Goal: Task Accomplishment & Management: Use online tool/utility

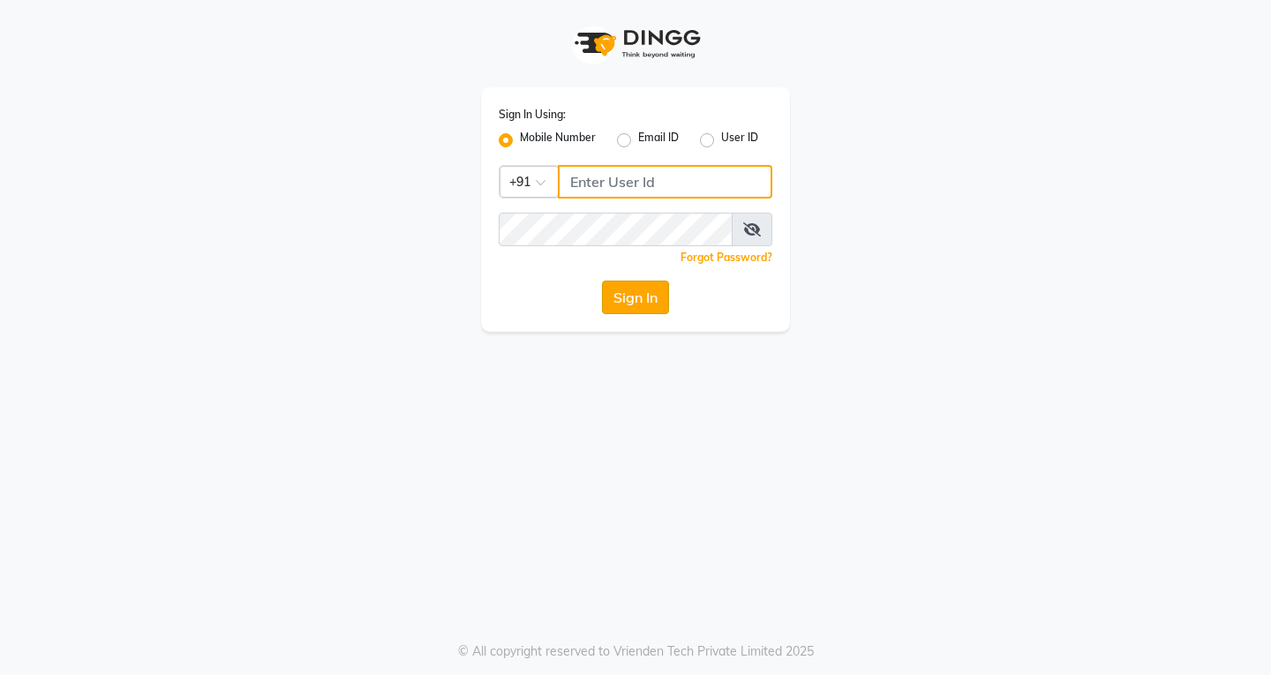
type input "9502350099"
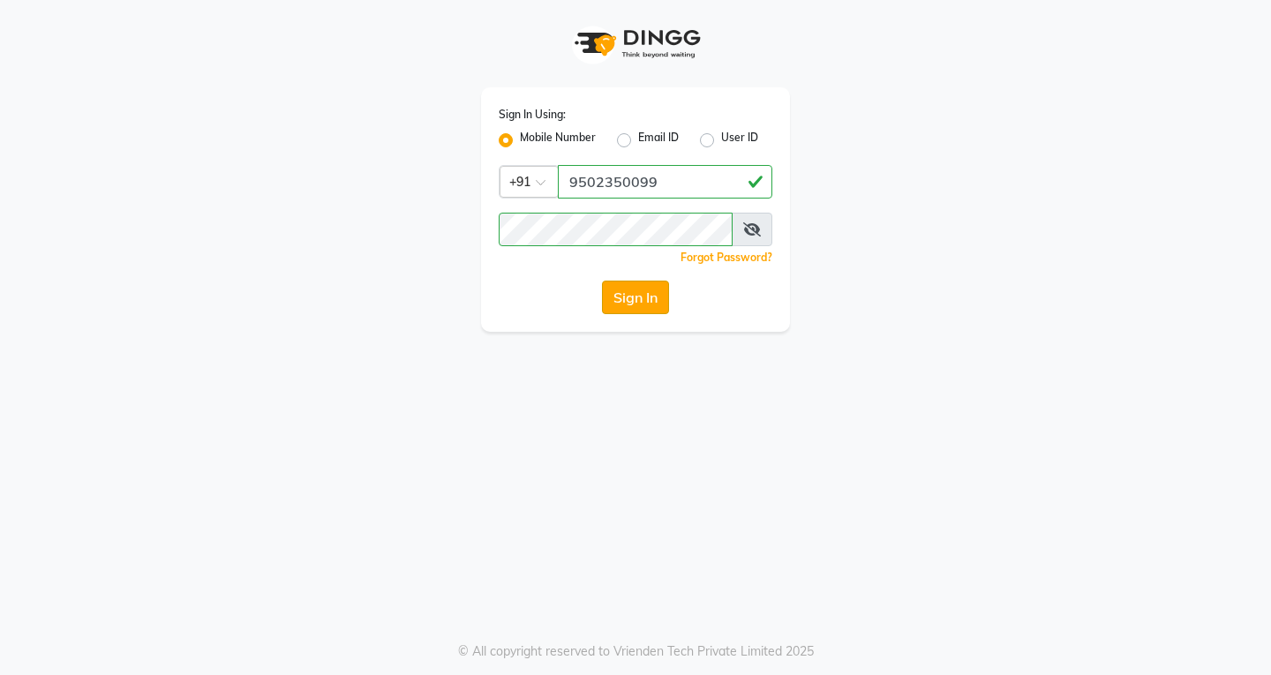
click at [634, 298] on button "Sign In" at bounding box center [635, 298] width 67 height 34
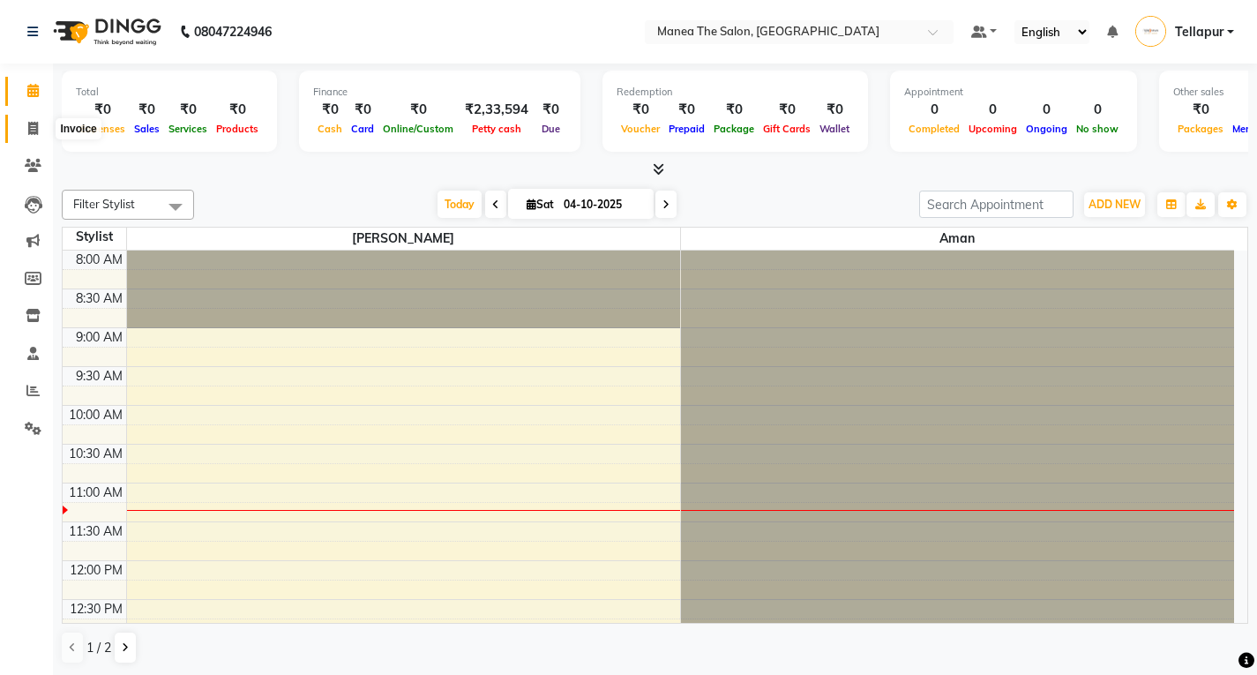
click at [32, 131] on icon at bounding box center [33, 128] width 10 height 13
select select "6085"
select select "service"
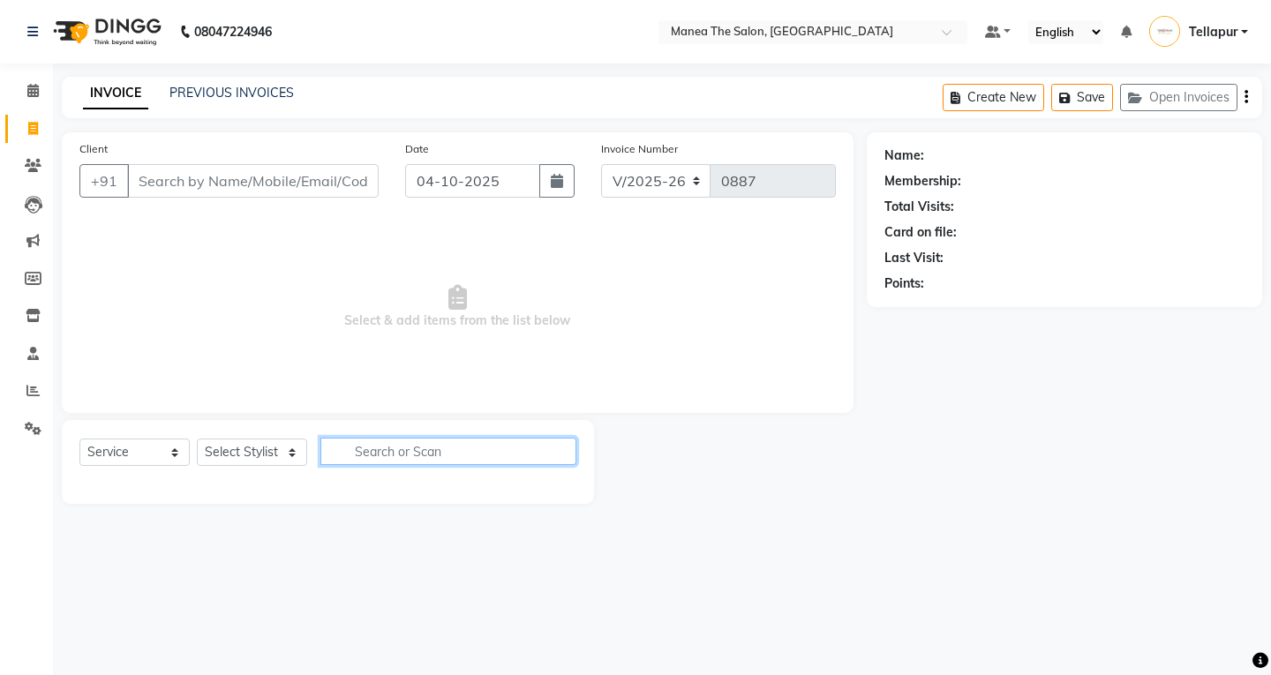
click at [386, 458] on input "text" at bounding box center [448, 451] width 256 height 27
type input "k"
click at [414, 462] on input "cri" at bounding box center [435, 451] width 231 height 27
click at [390, 455] on input "cer" at bounding box center [435, 451] width 231 height 27
type input "cer"
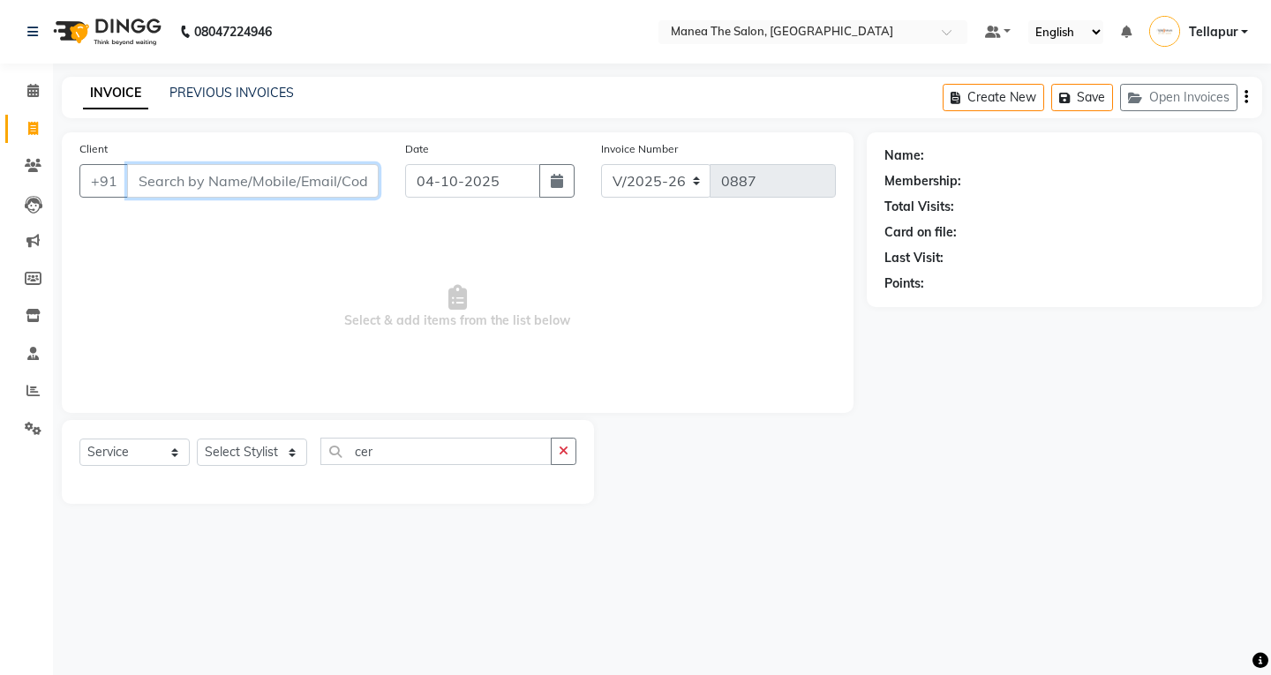
click at [320, 184] on input "Client" at bounding box center [252, 181] width 251 height 34
click at [214, 451] on select "Select Stylist [PERSON_NAME]" at bounding box center [252, 452] width 110 height 27
select select "93674"
click at [197, 439] on select "Select Stylist [PERSON_NAME]" at bounding box center [252, 452] width 110 height 27
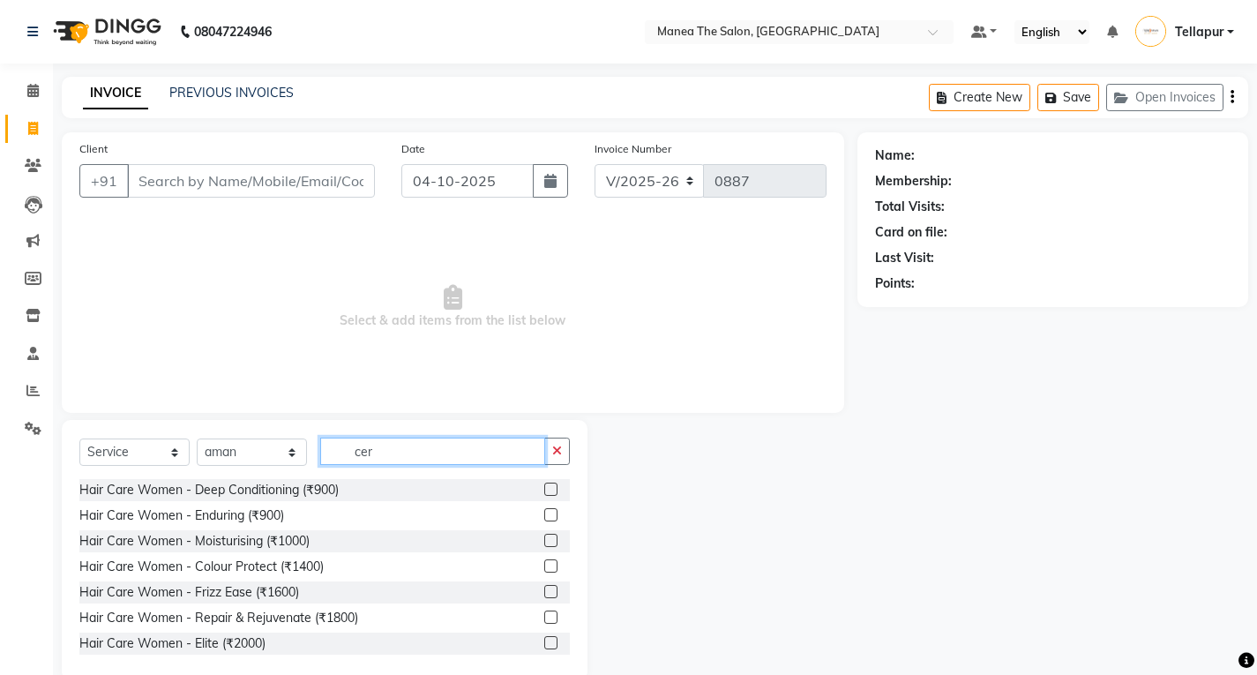
click at [389, 454] on input "cer" at bounding box center [432, 451] width 225 height 27
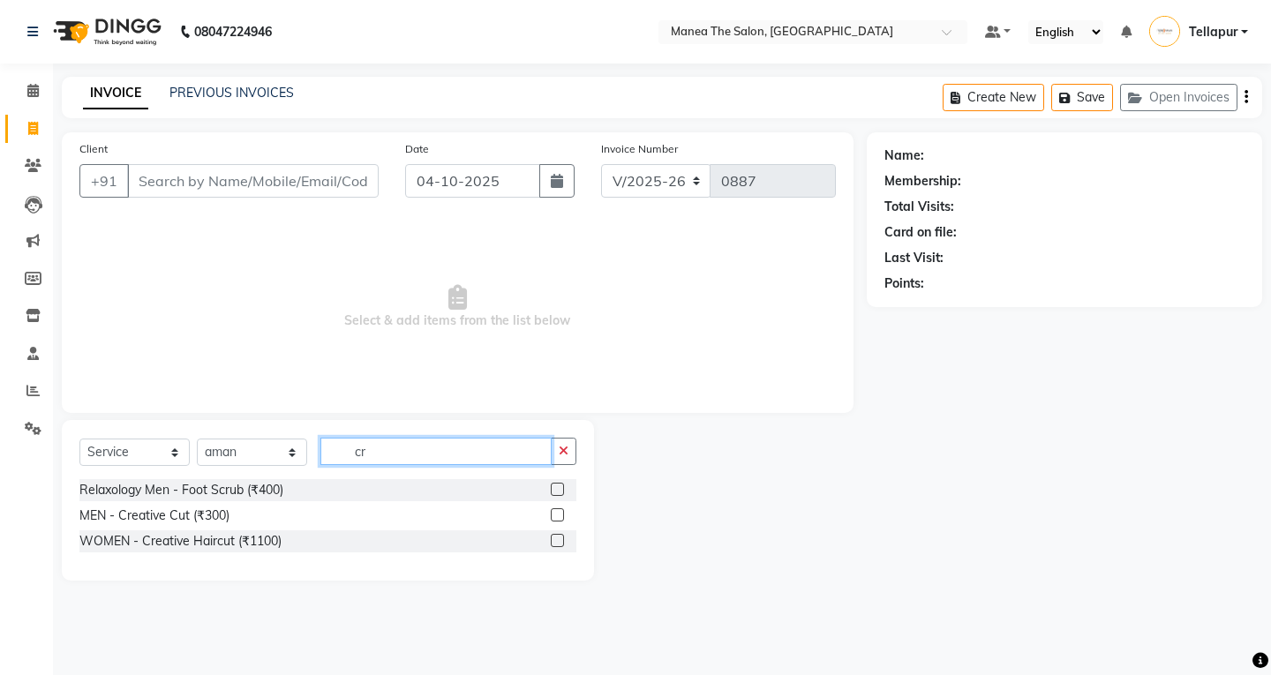
type input "cr"
click at [551, 513] on label at bounding box center [557, 514] width 13 height 13
click at [551, 513] on input "checkbox" at bounding box center [556, 515] width 11 height 11
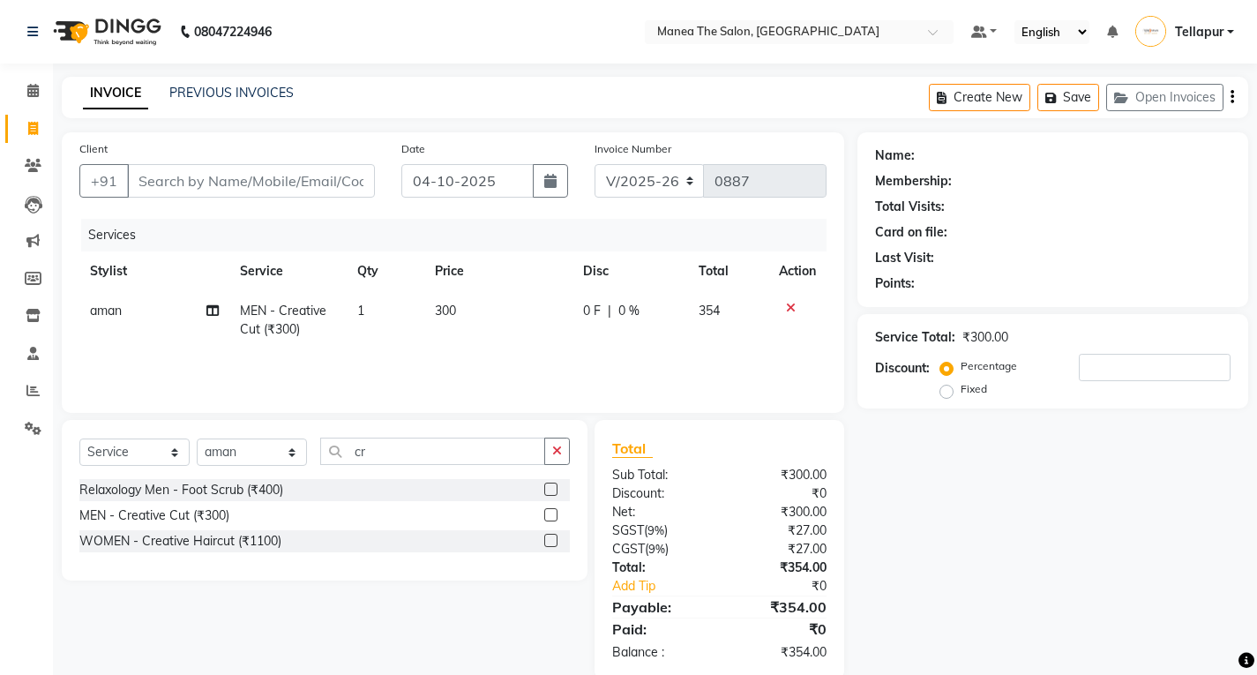
click at [552, 513] on label at bounding box center [550, 514] width 13 height 13
click at [552, 513] on input "checkbox" at bounding box center [549, 515] width 11 height 11
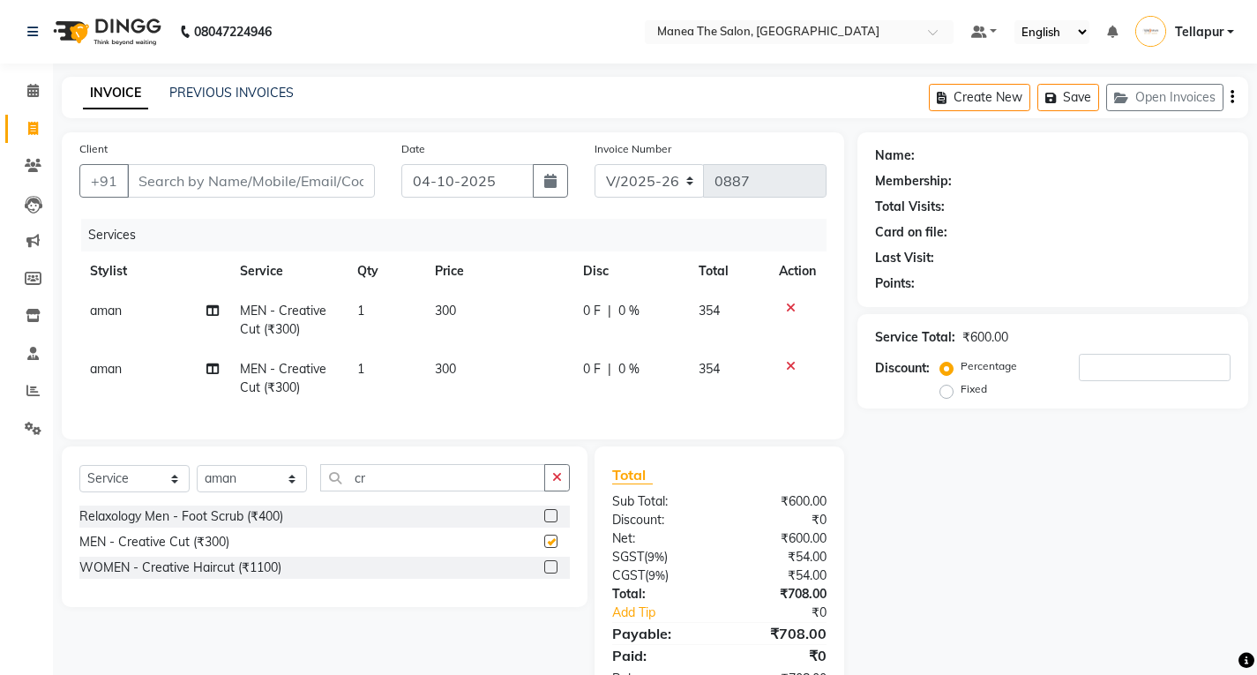
checkbox input "false"
click at [381, 487] on input "cr" at bounding box center [432, 477] width 225 height 27
type input "c"
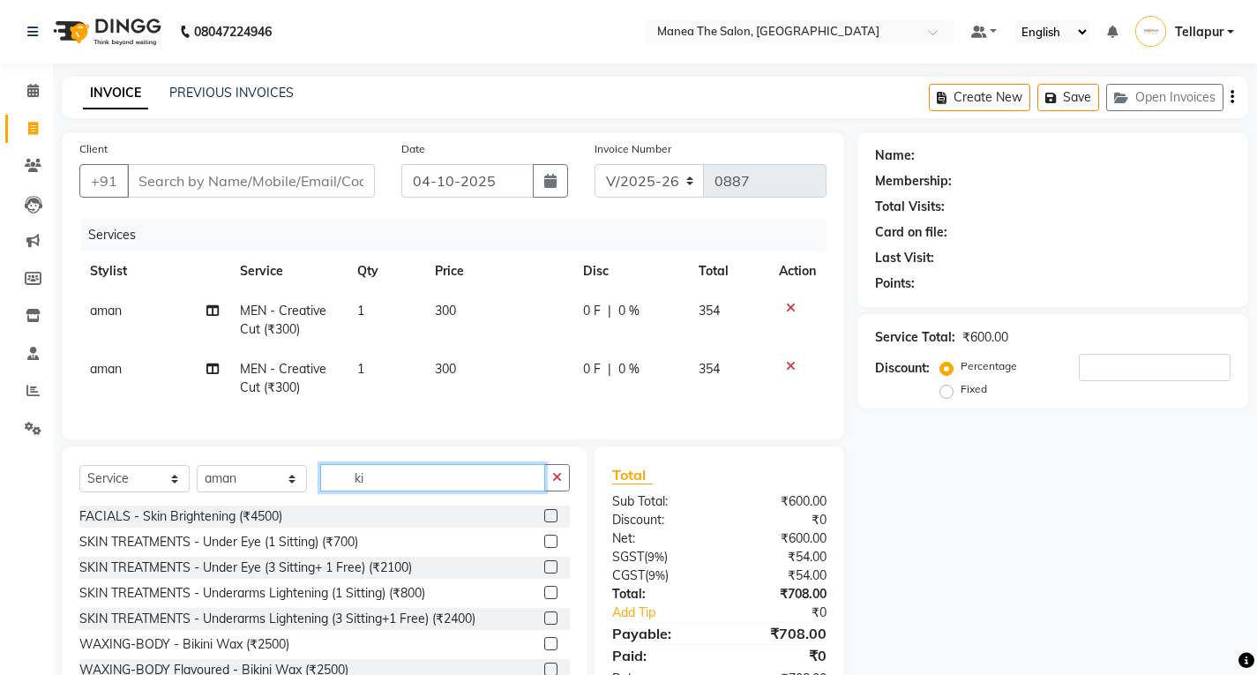
scroll to position [54, 0]
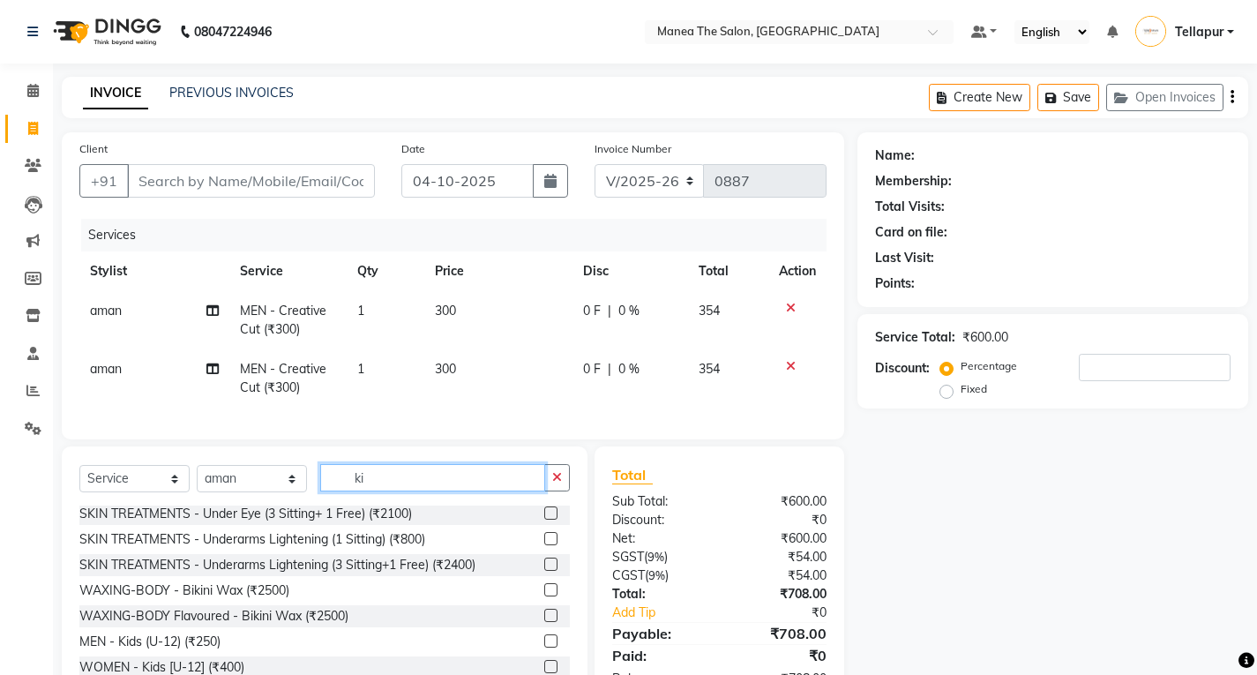
type input "ki"
click at [544, 648] on label at bounding box center [550, 640] width 13 height 13
click at [544, 648] on input "checkbox" at bounding box center [549, 641] width 11 height 11
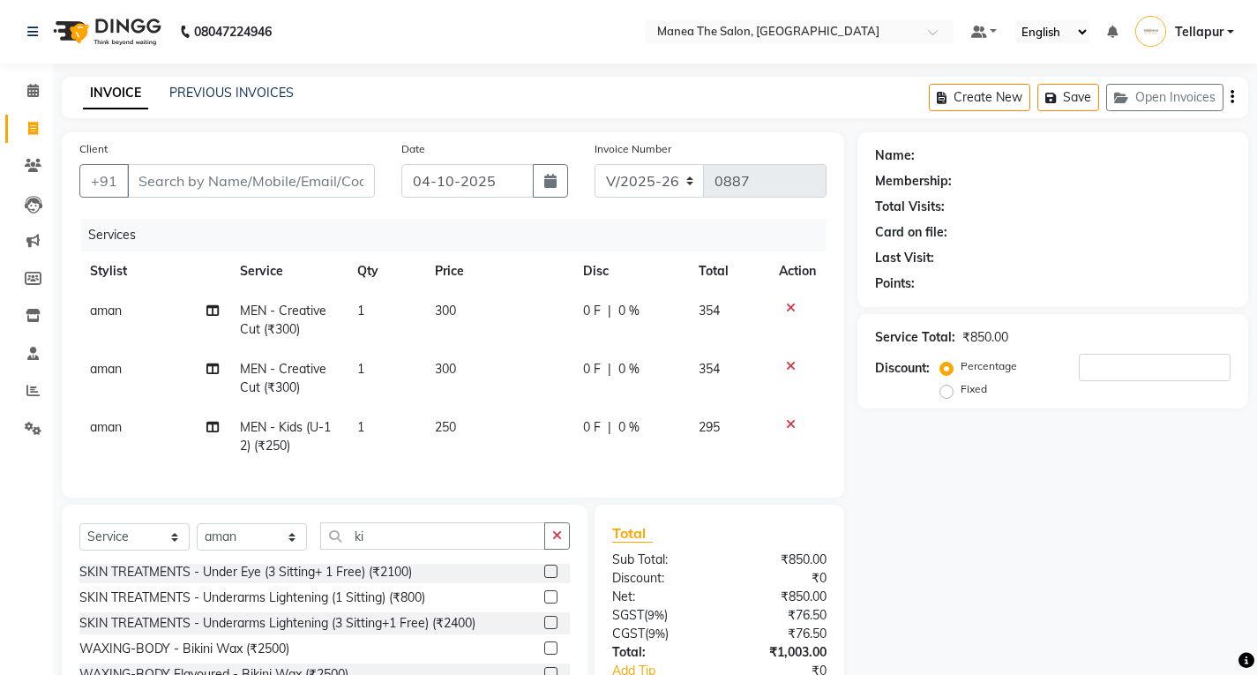
checkbox input "false"
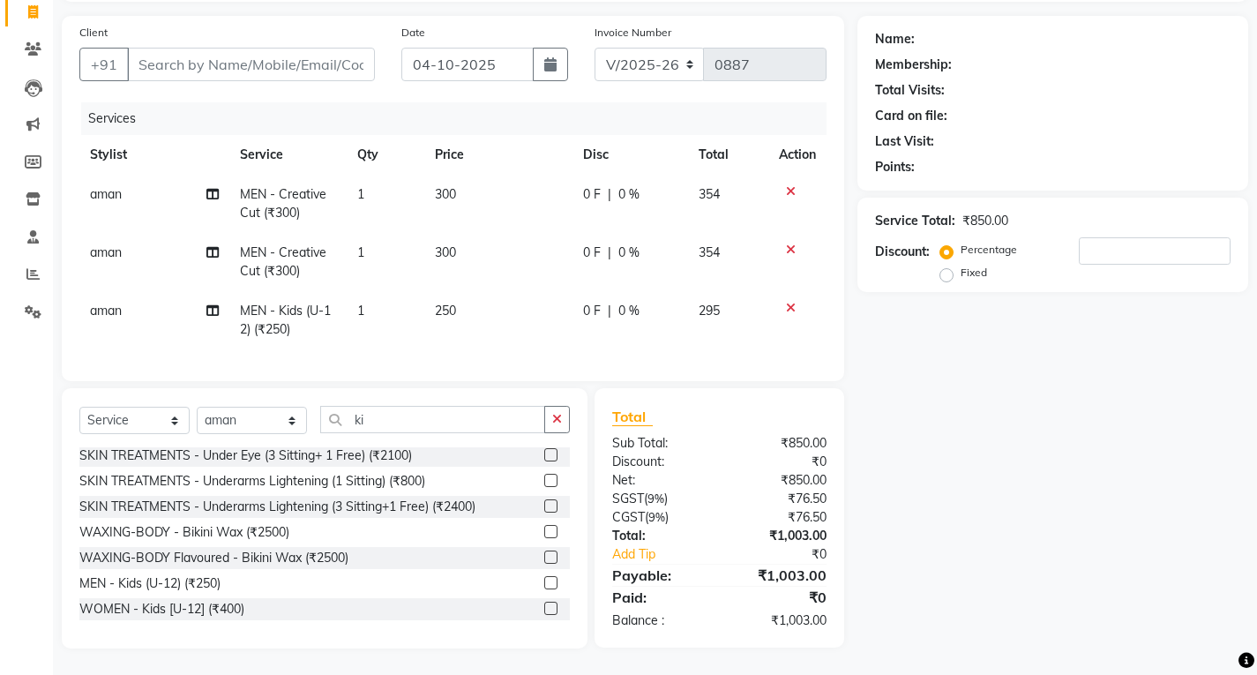
scroll to position [130, 0]
click at [797, 246] on td at bounding box center [798, 262] width 58 height 58
click at [791, 244] on icon at bounding box center [791, 250] width 10 height 12
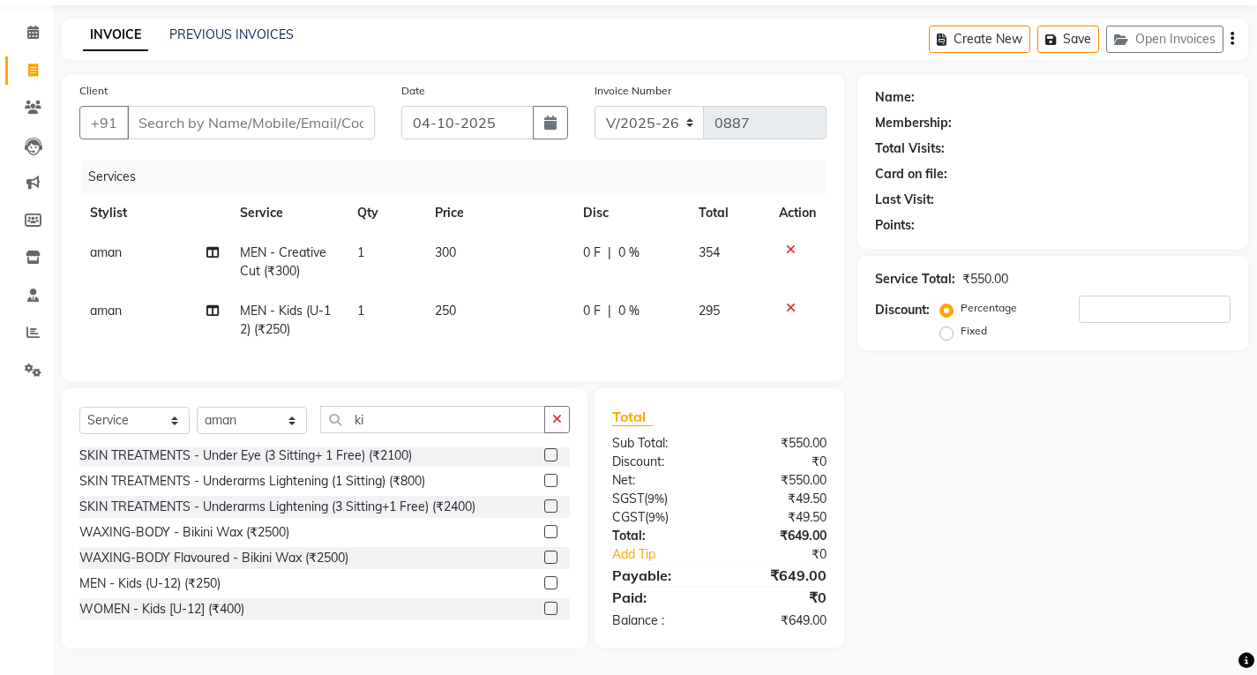
scroll to position [71, 0]
click at [100, 244] on span "aman" at bounding box center [106, 252] width 32 height 16
select select "93674"
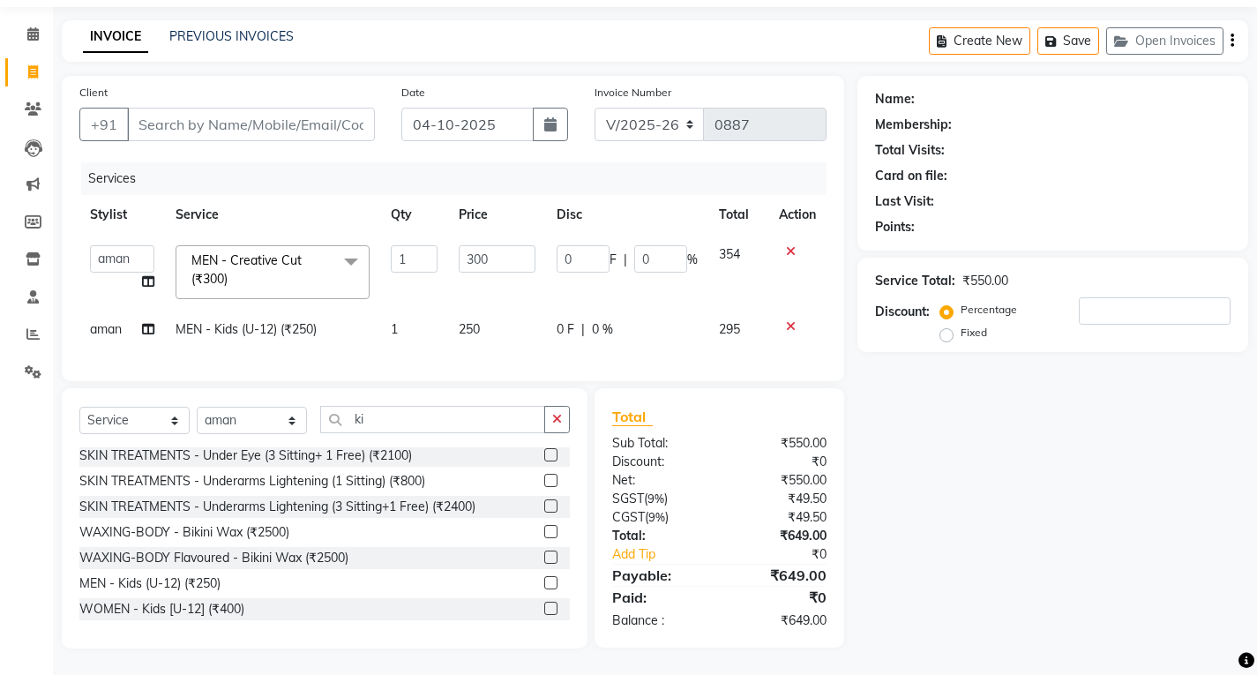
scroll to position [70, 0]
click at [112, 245] on select "[PERSON_NAME]" at bounding box center [122, 258] width 64 height 27
click at [289, 108] on input "Client" at bounding box center [251, 125] width 248 height 34
type input "8"
type input "0"
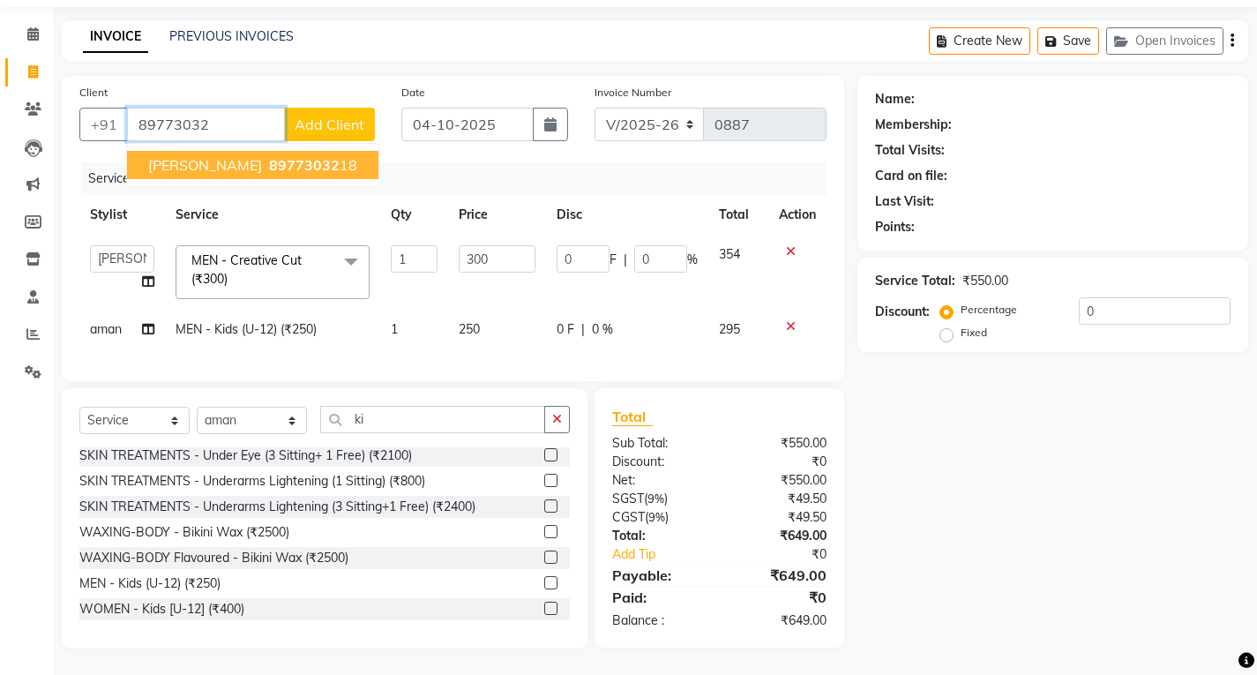
click at [297, 156] on ngb-highlight "89773032 18" at bounding box center [312, 165] width 92 height 18
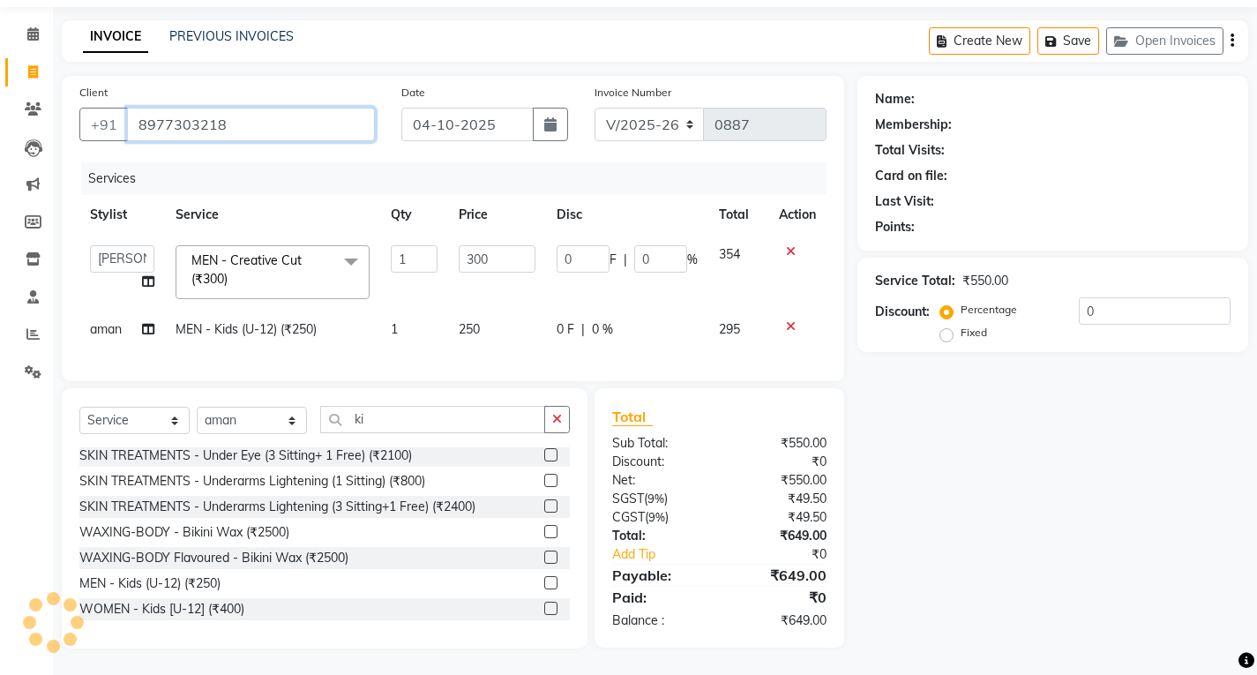
type input "8977303218"
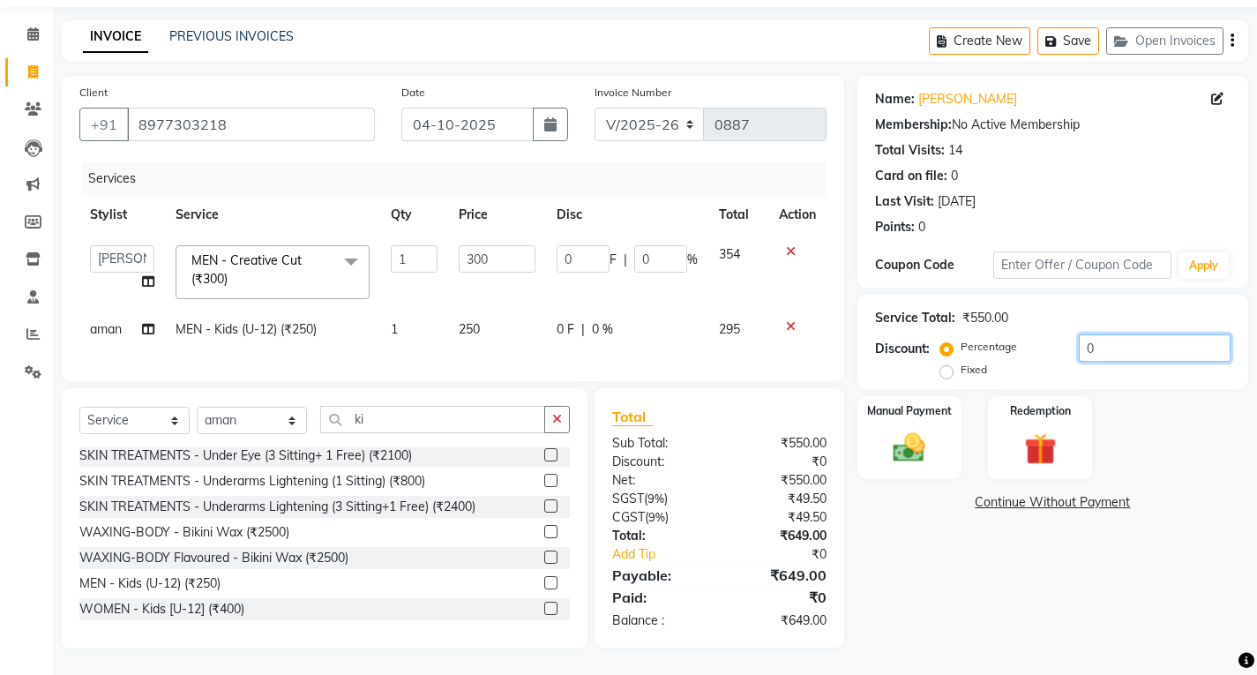
click at [1106, 337] on input "0" at bounding box center [1155, 347] width 152 height 27
type input "1"
type input "3"
type input "1"
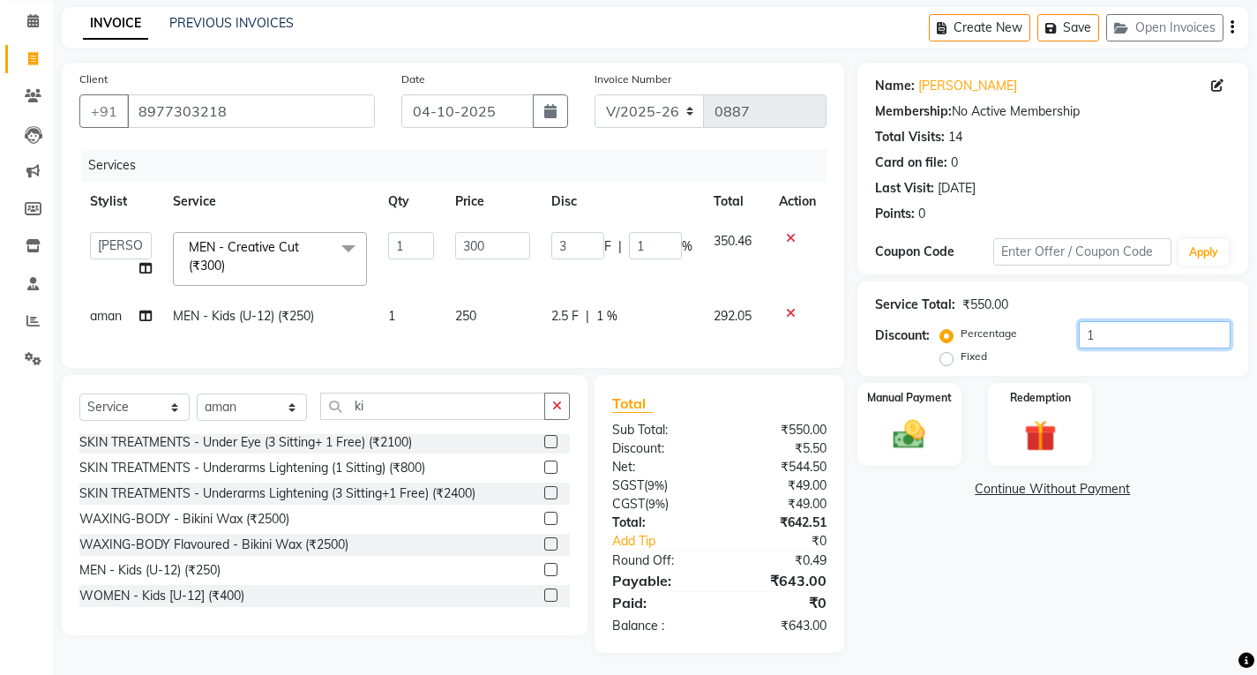
type input "15"
type input "45"
type input "15"
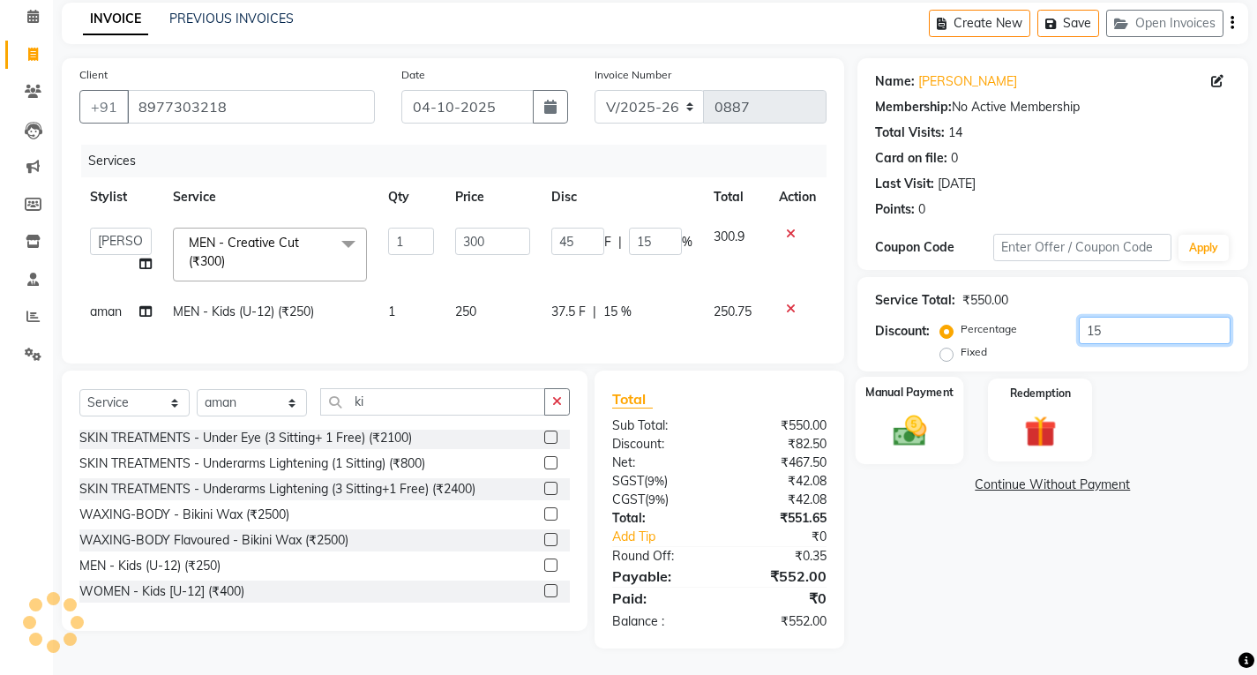
type input "15"
click at [908, 411] on img at bounding box center [909, 430] width 54 height 38
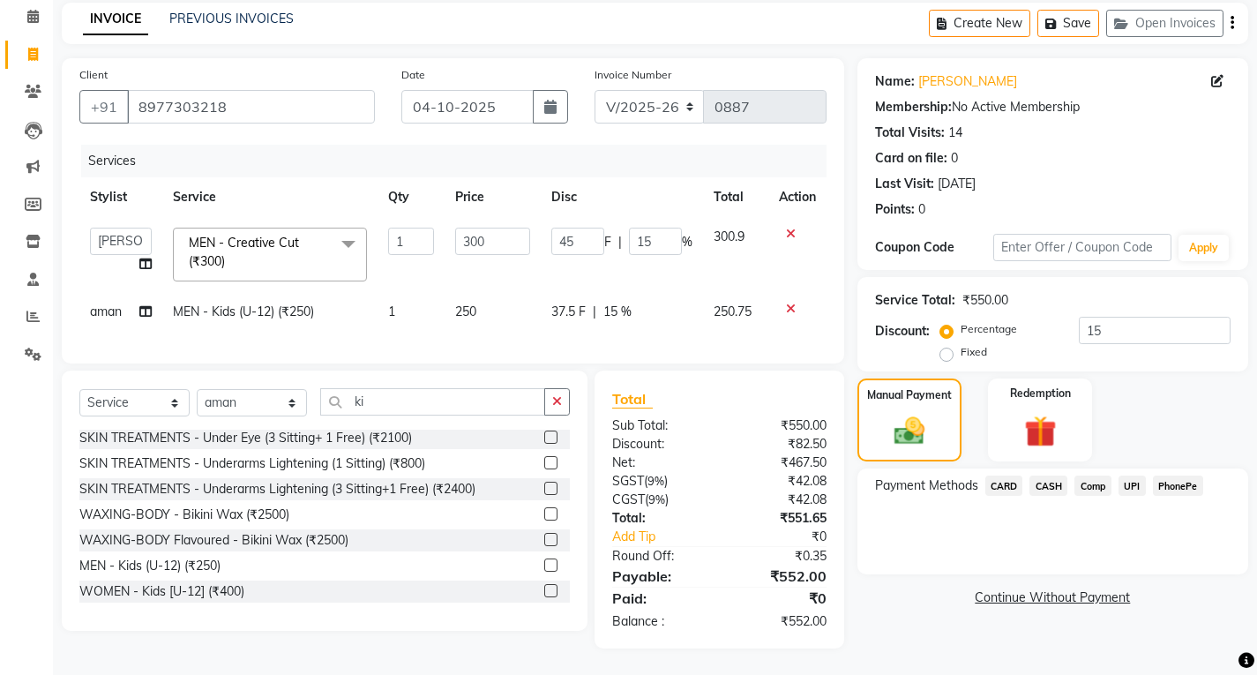
click at [1131, 476] on span "UPI" at bounding box center [1132, 486] width 27 height 20
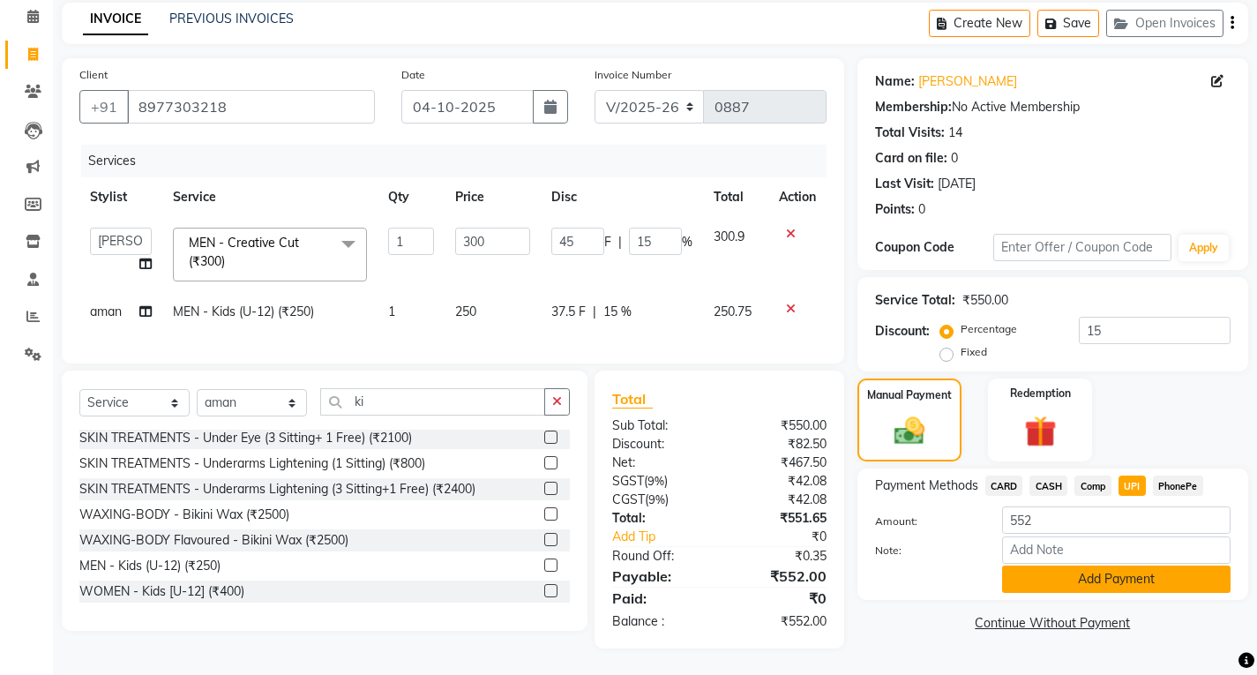
click at [1120, 566] on button "Add Payment" at bounding box center [1116, 579] width 229 height 27
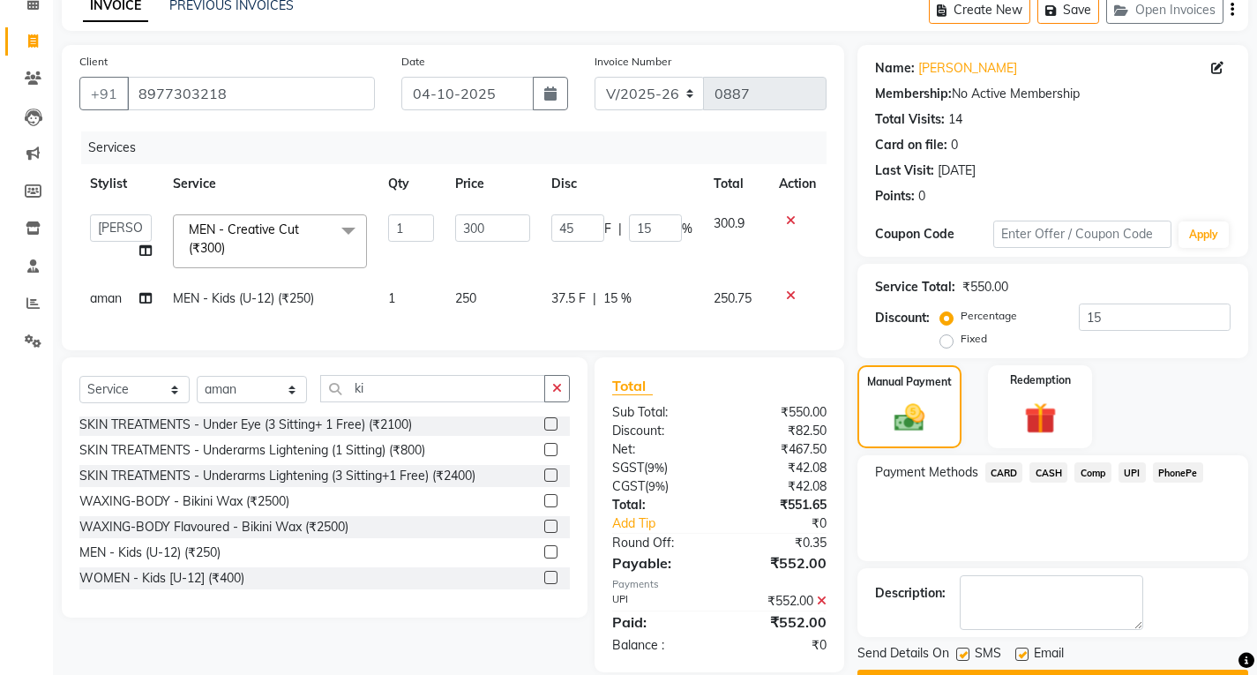
scroll to position [136, 0]
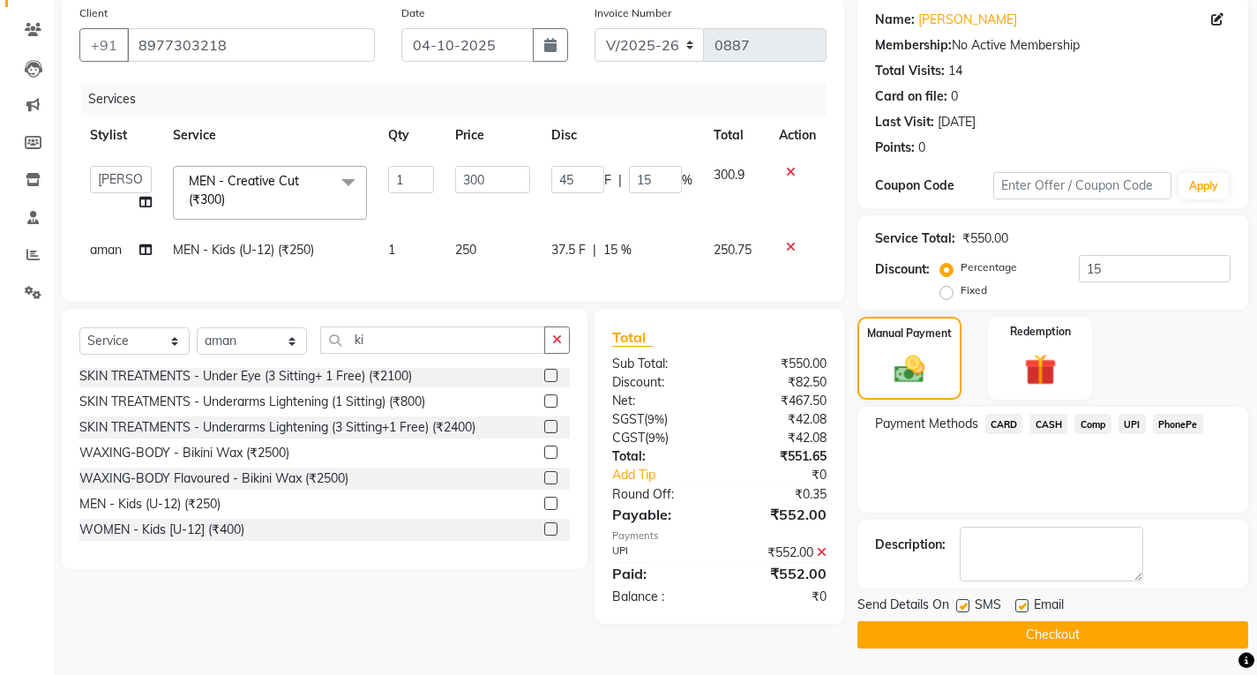
click at [945, 626] on button "Checkout" at bounding box center [1053, 634] width 391 height 27
